Goal: Register for event/course

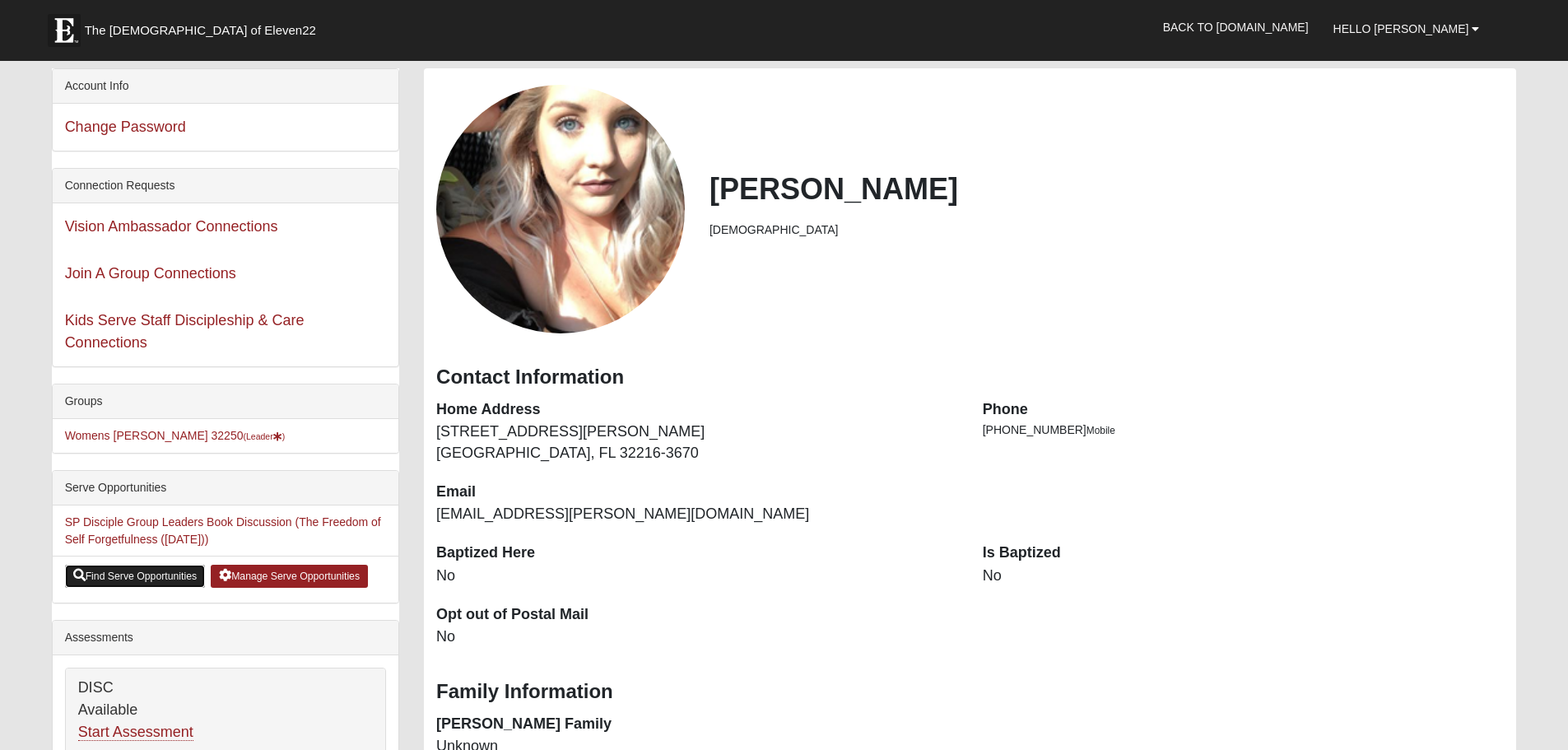
click at [171, 579] on link "Find Serve Opportunities" at bounding box center [135, 576] width 141 height 23
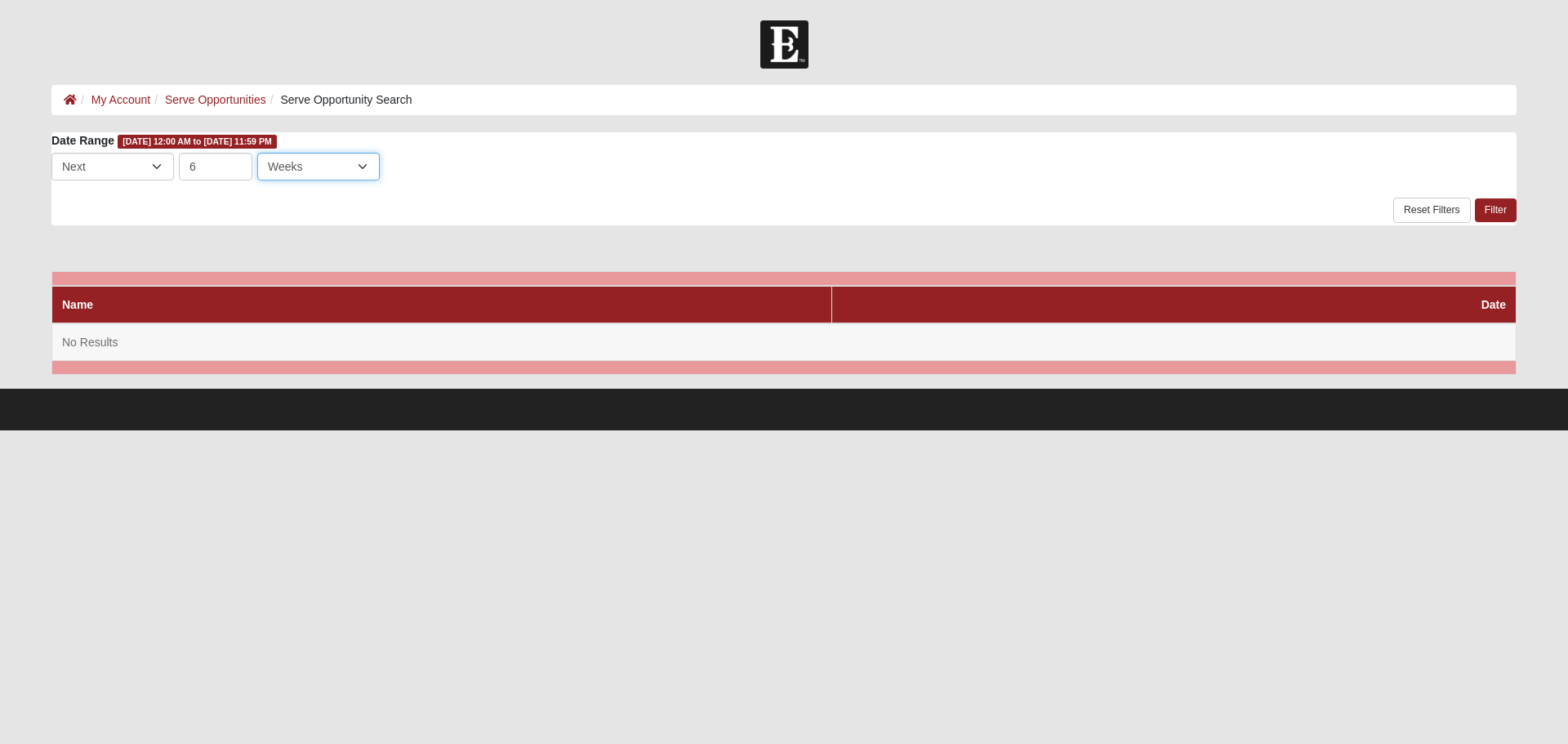
drag, startPoint x: 303, startPoint y: 164, endPoint x: 312, endPoint y: 164, distance: 9.0
click at [303, 164] on select "Days Weeks Months" at bounding box center [318, 166] width 123 height 27
select select "3"
click at [257, 153] on select "Days Weeks Months" at bounding box center [318, 166] width 123 height 27
click at [1502, 209] on link "Filter" at bounding box center [1495, 210] width 42 height 24
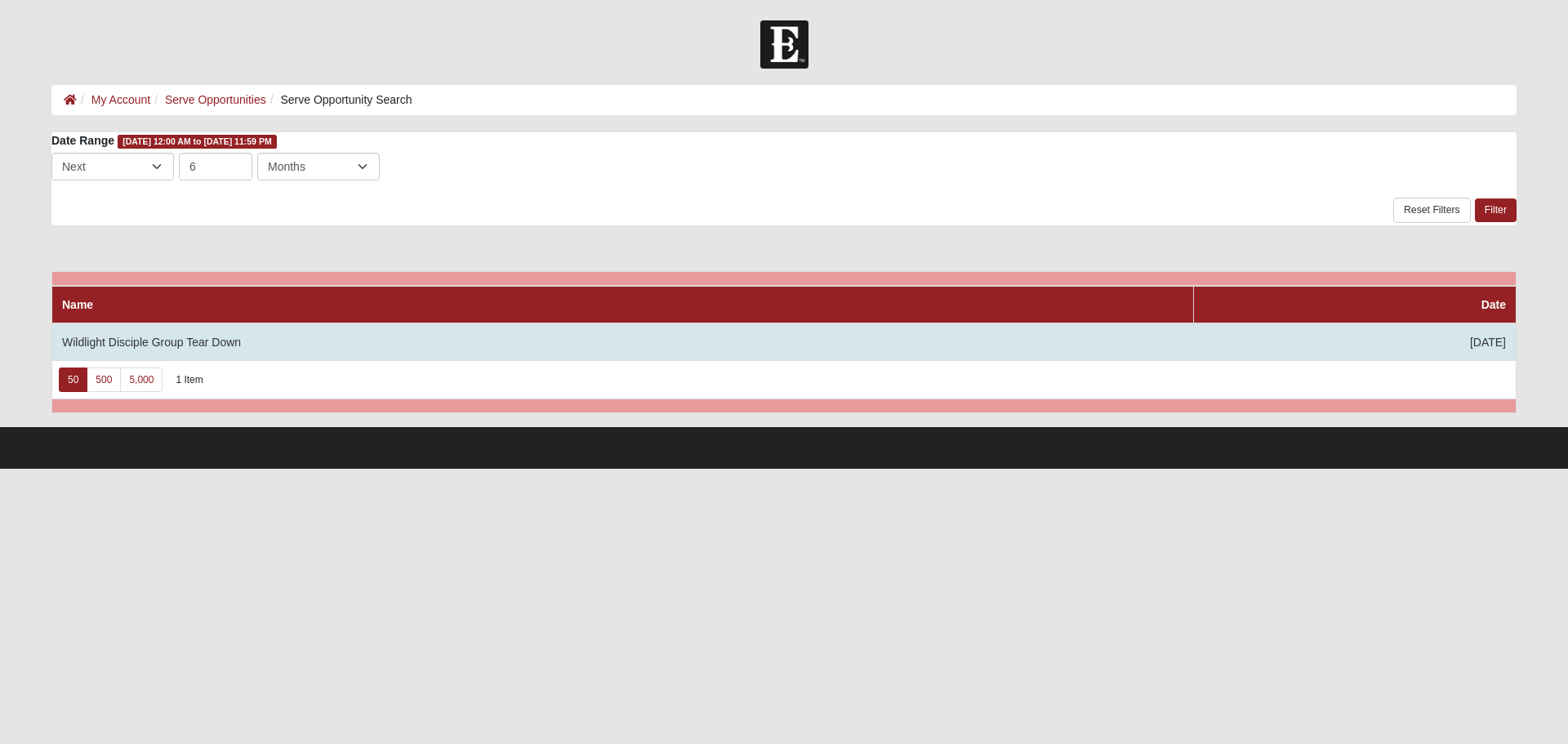
click at [104, 344] on td "Wildlight Disciple Group Tear Down" at bounding box center [623, 342] width 1141 height 38
